Goal: Find contact information: Find contact information

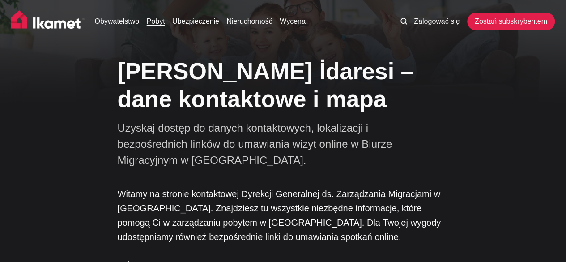
click at [153, 22] on font "Pobyt" at bounding box center [156, 21] width 18 height 8
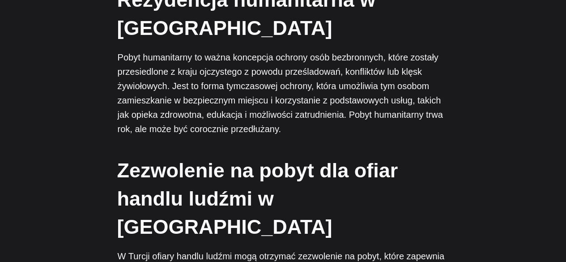
scroll to position [2796, 0]
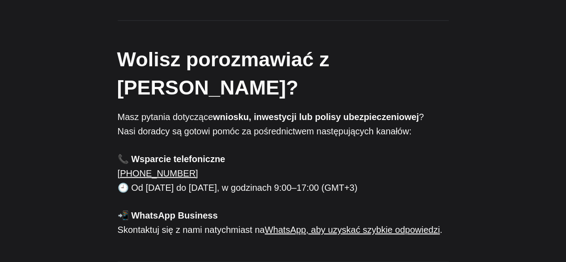
scroll to position [491, 0]
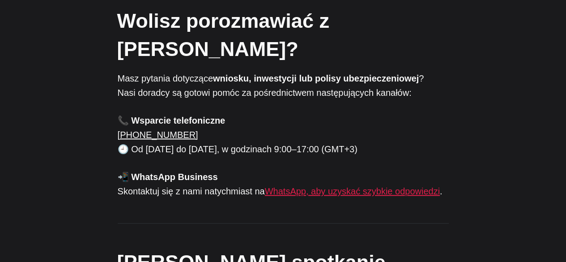
click at [363, 186] on font "WhatsApp, aby uzyskać szybkie odpowiedzi" at bounding box center [352, 191] width 175 height 10
